Goal: Book appointment/travel/reservation

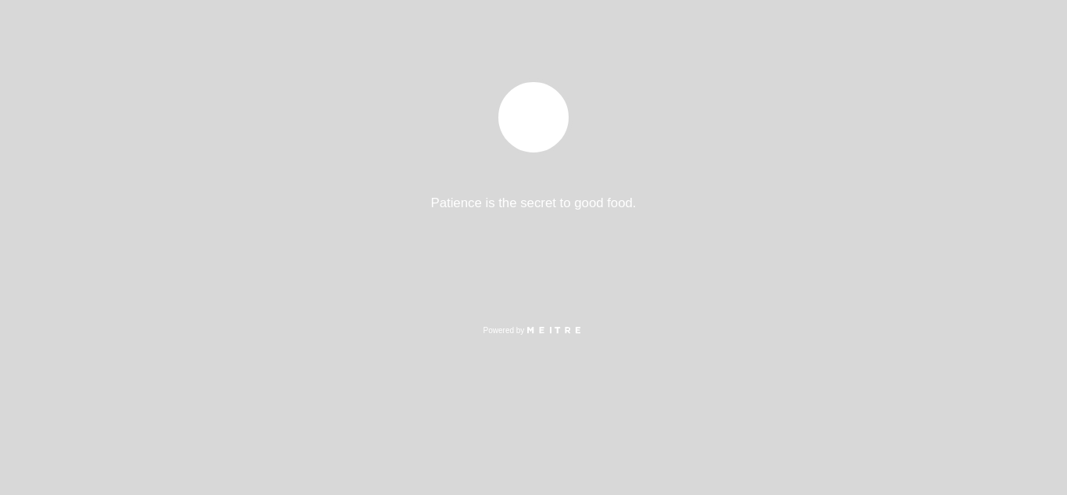
select select "es"
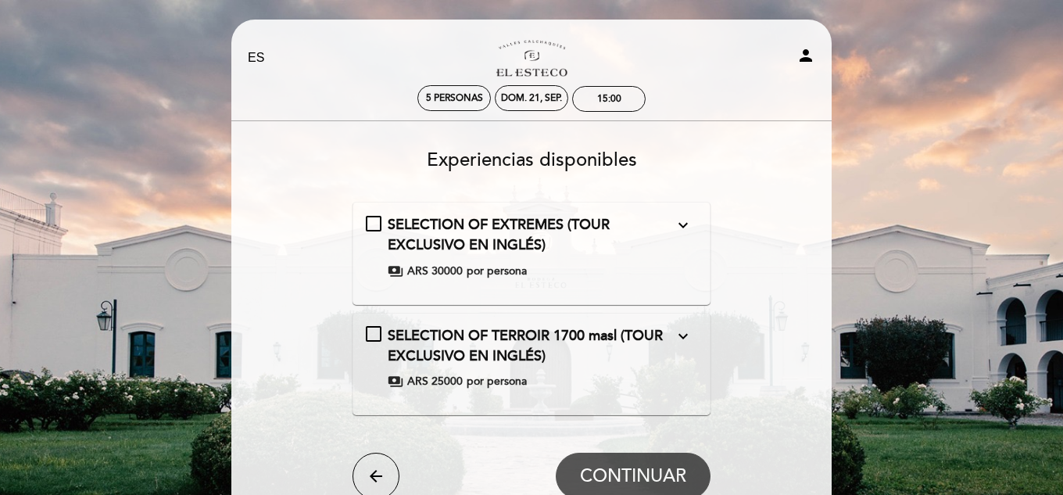
scroll to position [153, 0]
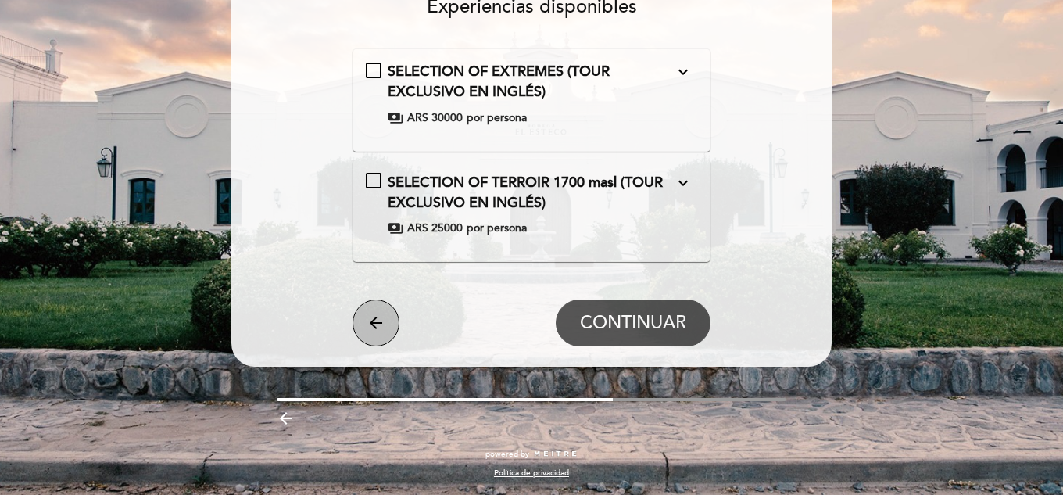
click at [370, 327] on icon "arrow_back" at bounding box center [375, 322] width 19 height 19
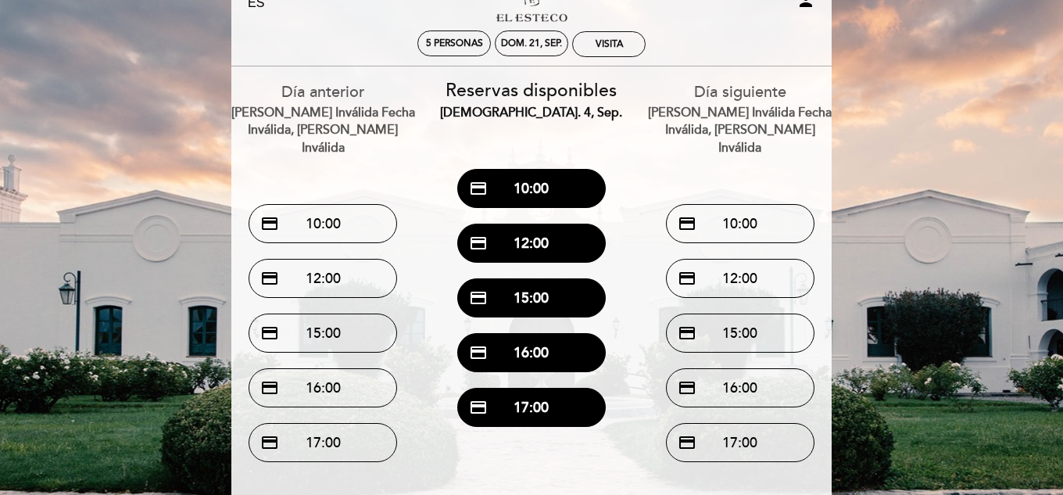
scroll to position [0, 0]
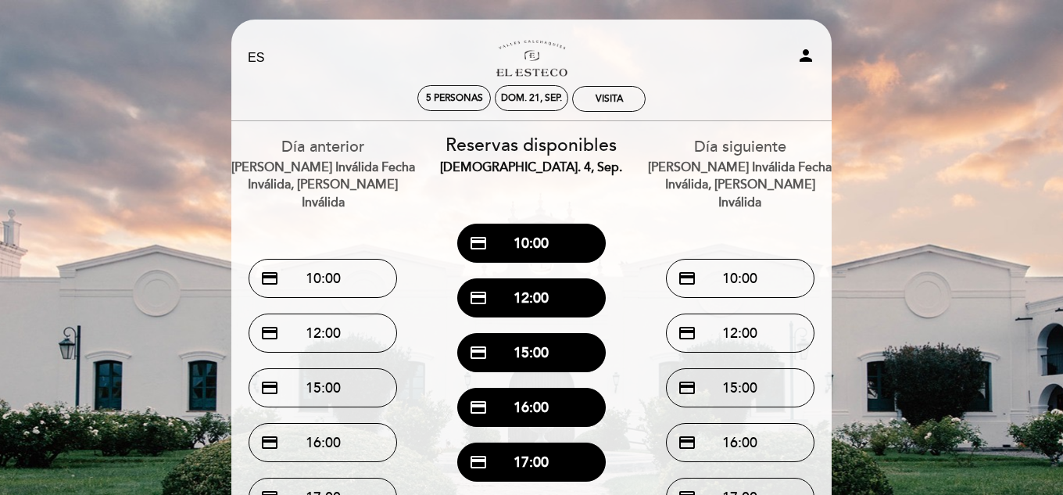
click at [916, 137] on div "EN ES PT Bodega El Esteco person 5 personas dom. 21, sep. VISITA [GEOGRAPHIC_DA…" at bounding box center [531, 352] width 1063 height 704
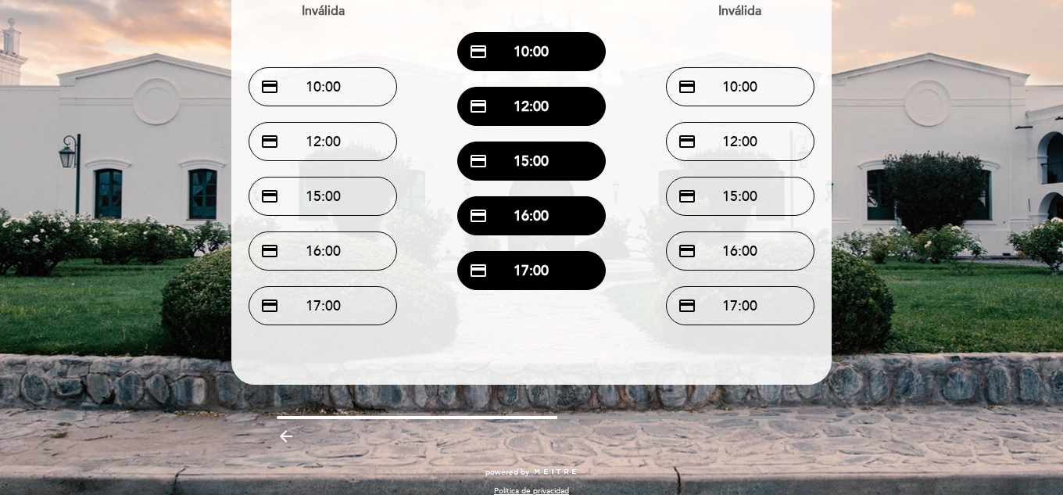
click at [278, 427] on icon "arrow_backward" at bounding box center [286, 436] width 19 height 19
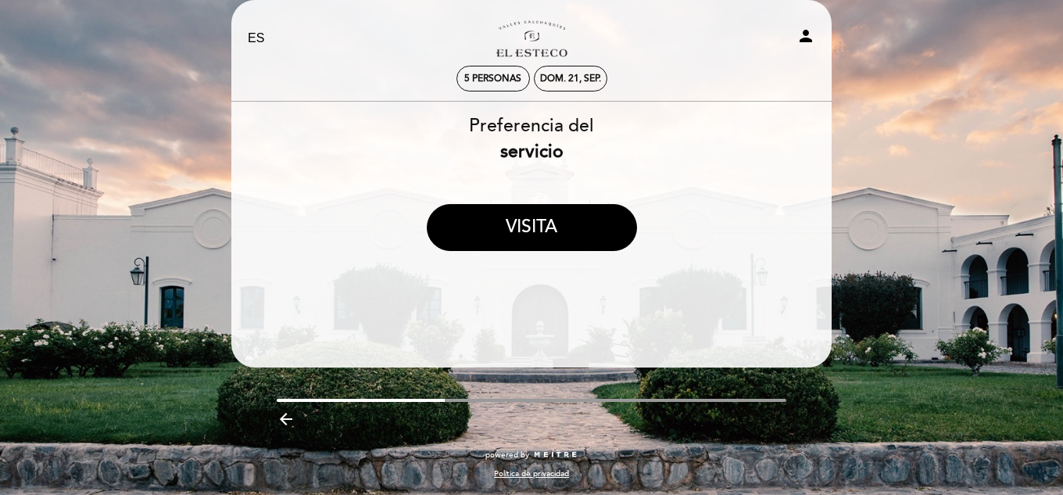
click at [862, 127] on div "EN ES PT Bodega El Esteco person 5 personas dom. 21, sep. [GEOGRAPHIC_DATA] [PE…" at bounding box center [531, 237] width 1063 height 514
click at [223, 163] on div "EN ES PT Bodega El Esteco person 5 personas dom. 21, sep. [GEOGRAPHIC_DATA] [PE…" at bounding box center [532, 247] width 624 height 495
